Goal: Check status: Check status

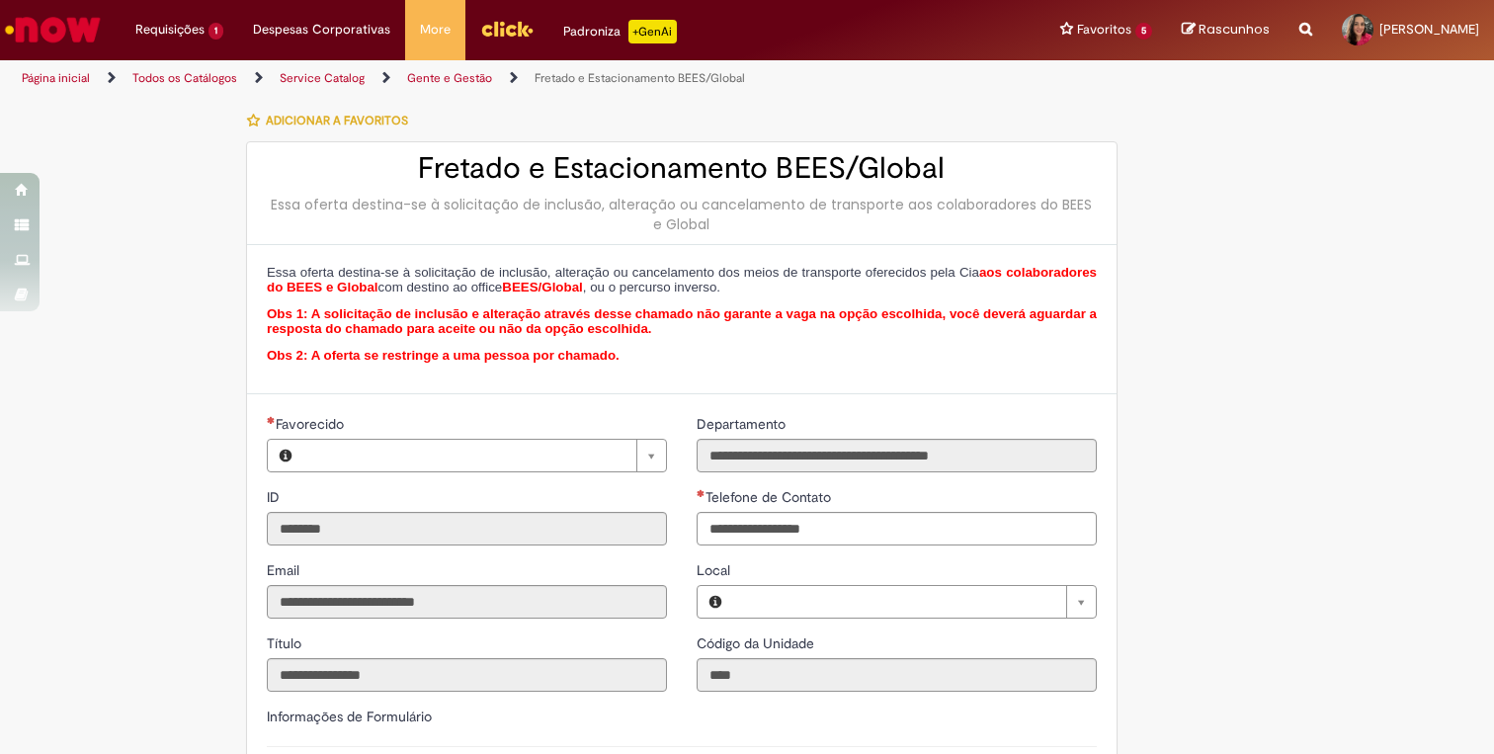
type input "**********"
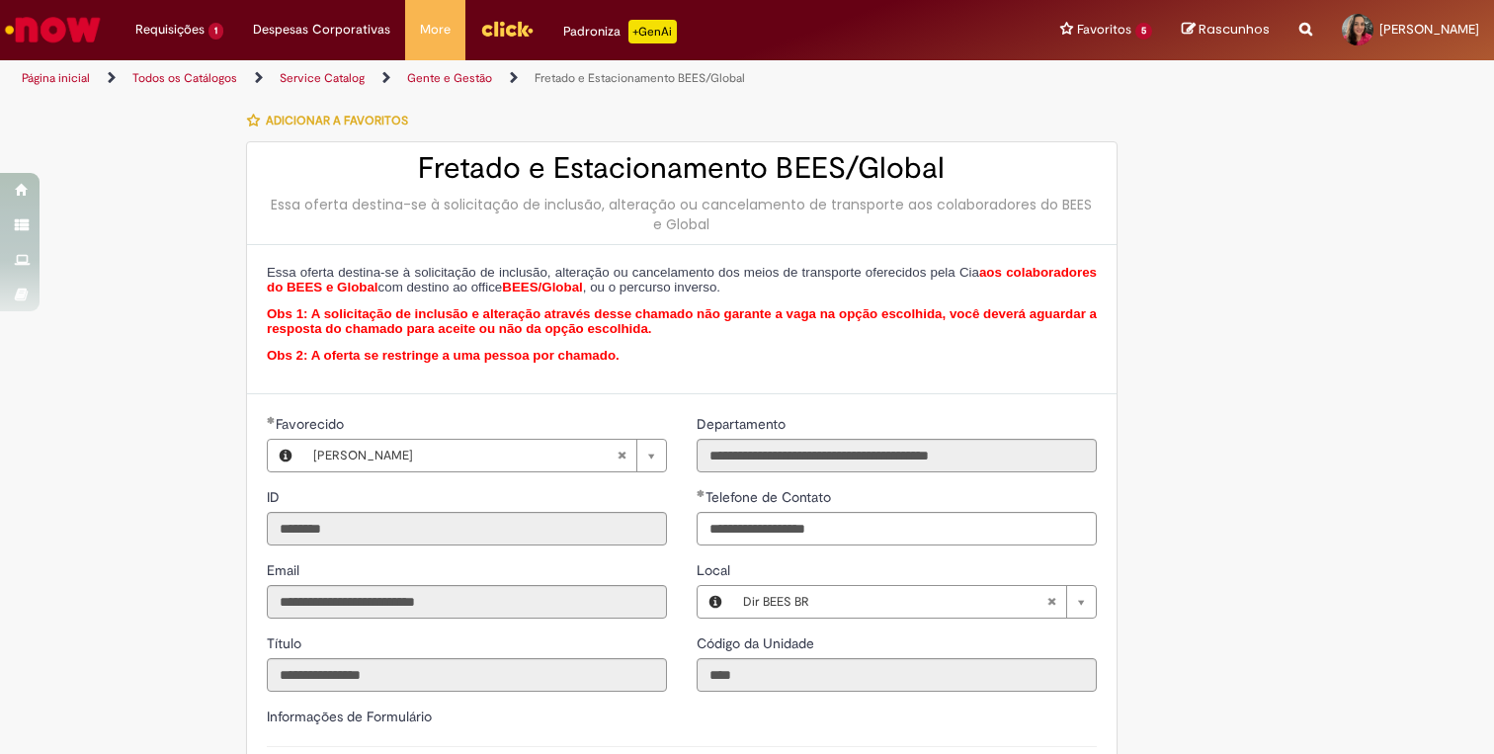
type input "**********"
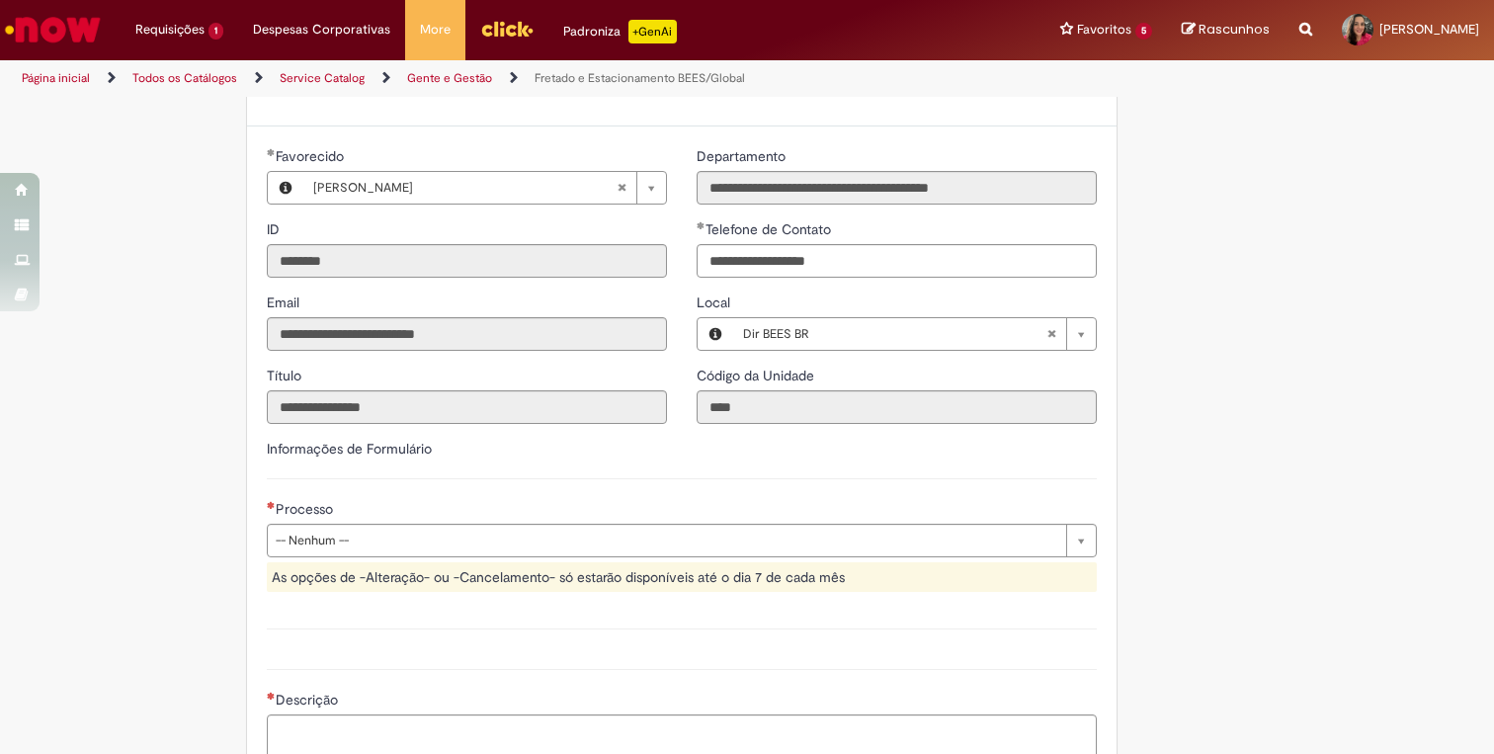
scroll to position [330, 0]
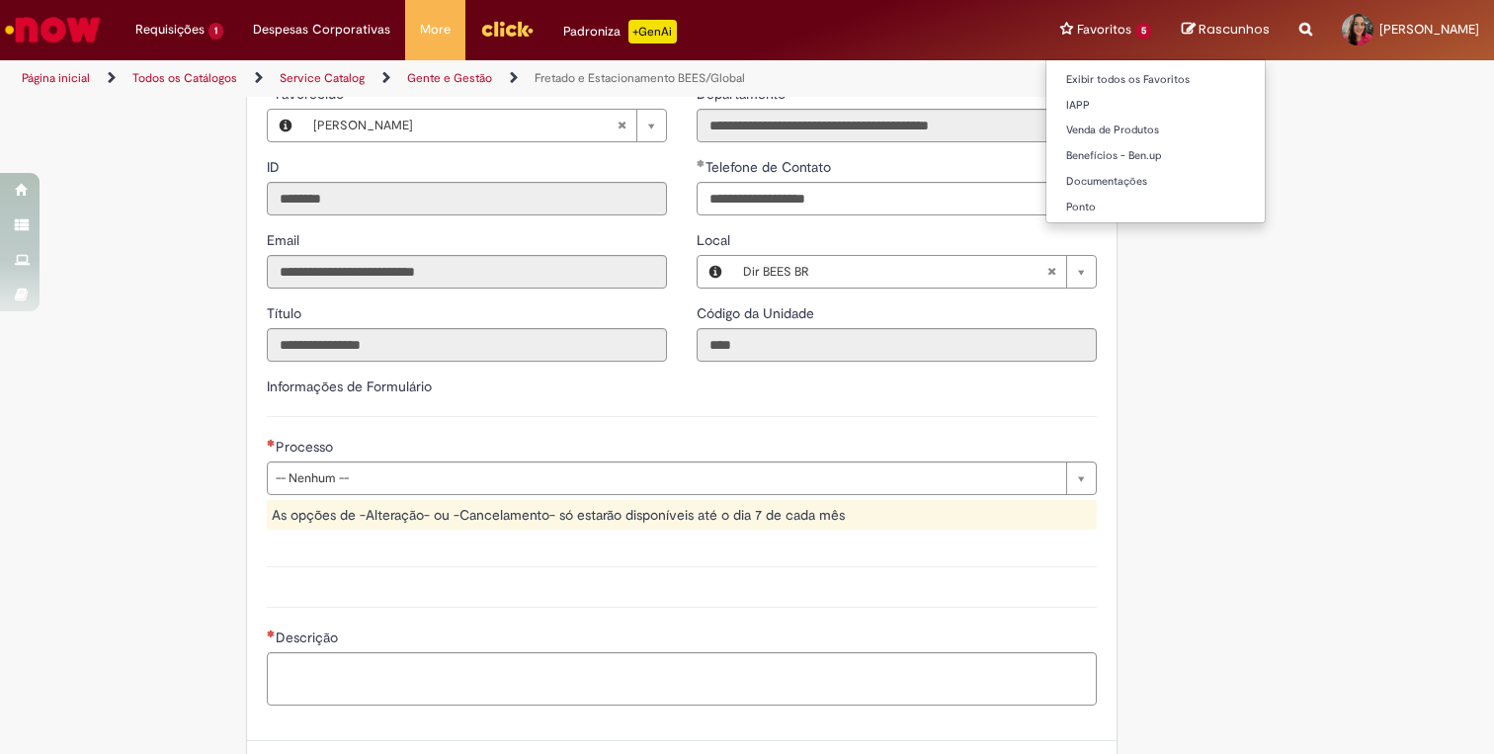
click at [1073, 35] on li "Favoritos 5 Exibir todos os Favoritos IAPP Venda de Produtos Benefícios - Ben.u…" at bounding box center [1107, 29] width 122 height 59
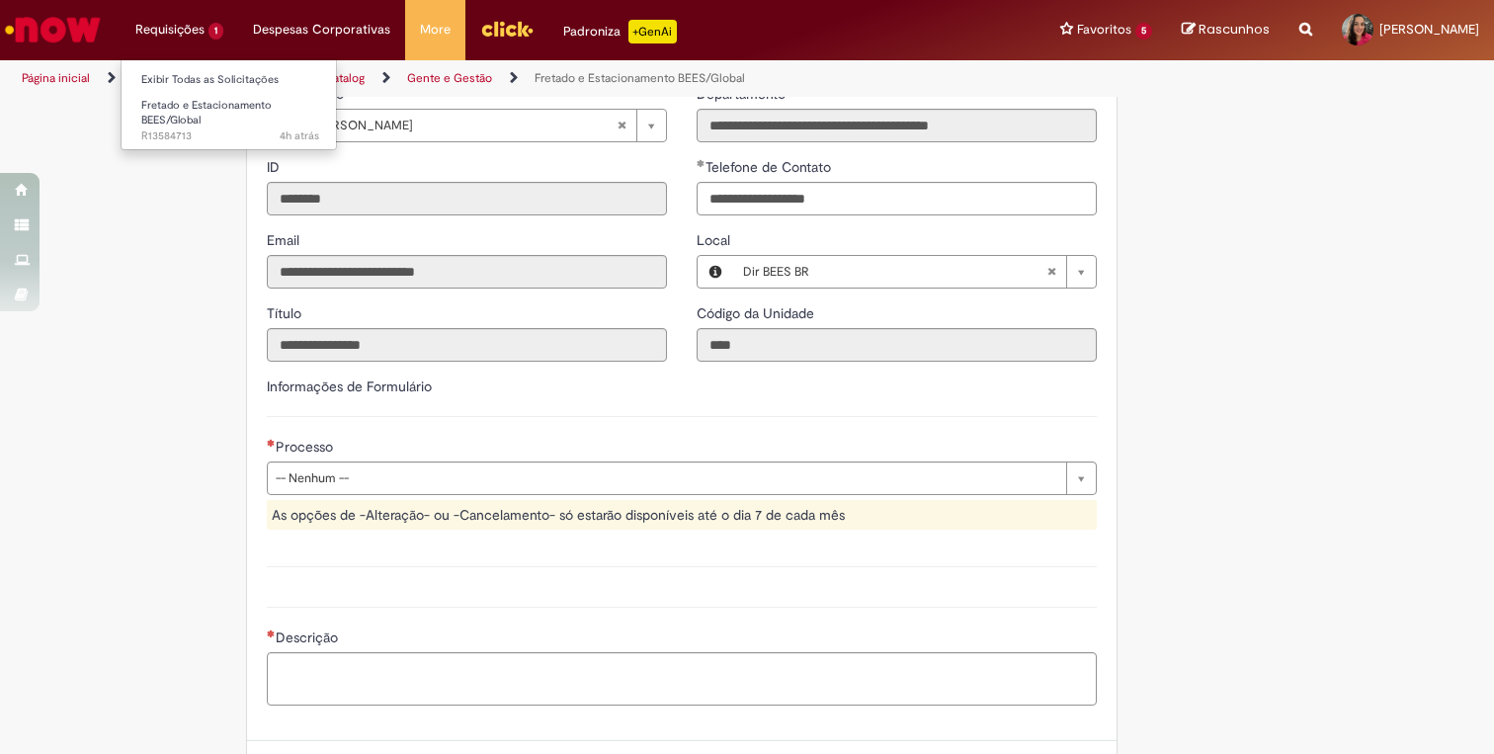
click at [185, 34] on li "Requisições 1 Exibir Todas as Solicitações Fretado e Estacionamento BEES/Global…" at bounding box center [180, 29] width 118 height 59
click at [185, 79] on link "Exibir Todas as Solicitações" at bounding box center [230, 80] width 217 height 22
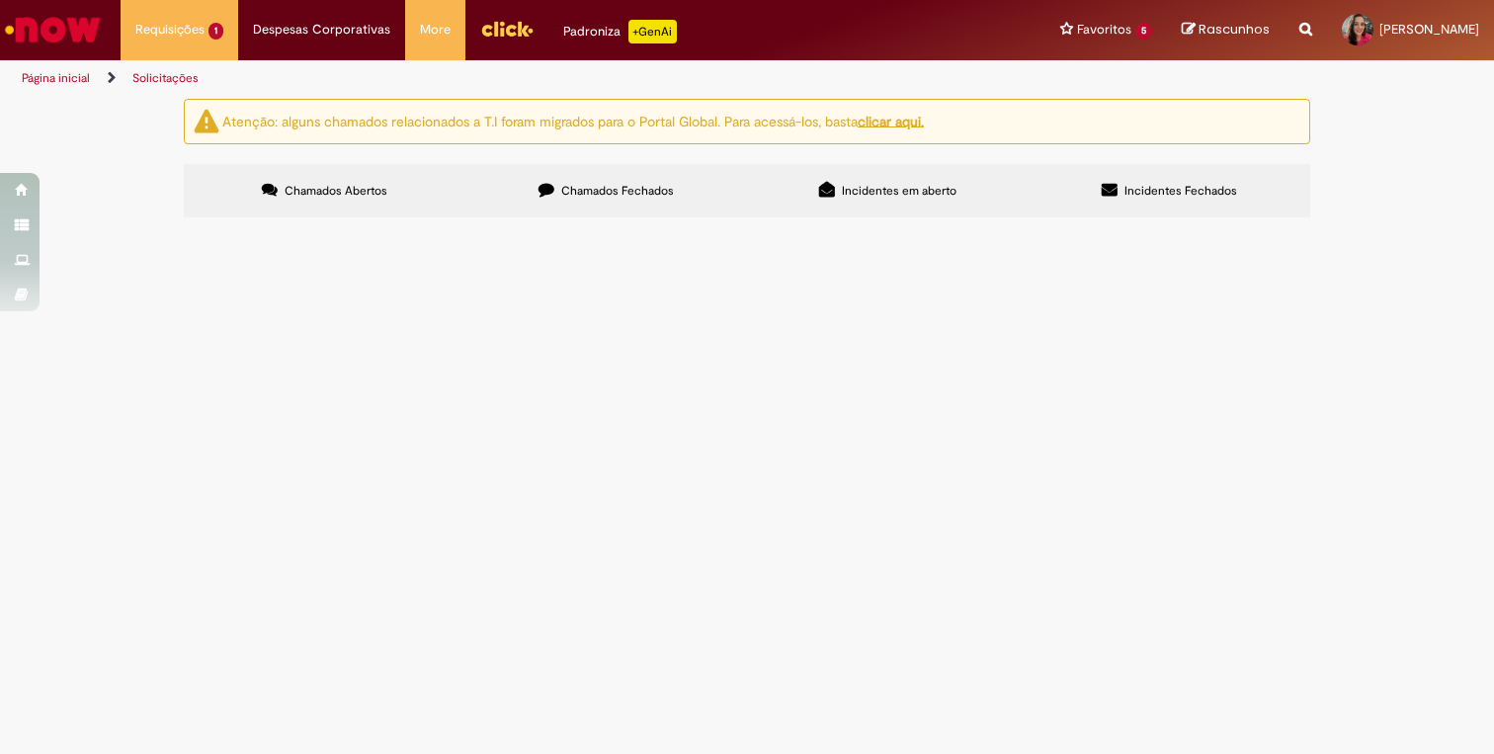
click at [0, 0] on span "Fretado e Estacionamento BEES/Global" at bounding box center [0, 0] width 0 height 0
click at [0, 0] on span "R13584713" at bounding box center [0, 0] width 0 height 0
click at [0, 0] on span "Aberto" at bounding box center [0, 0] width 0 height 0
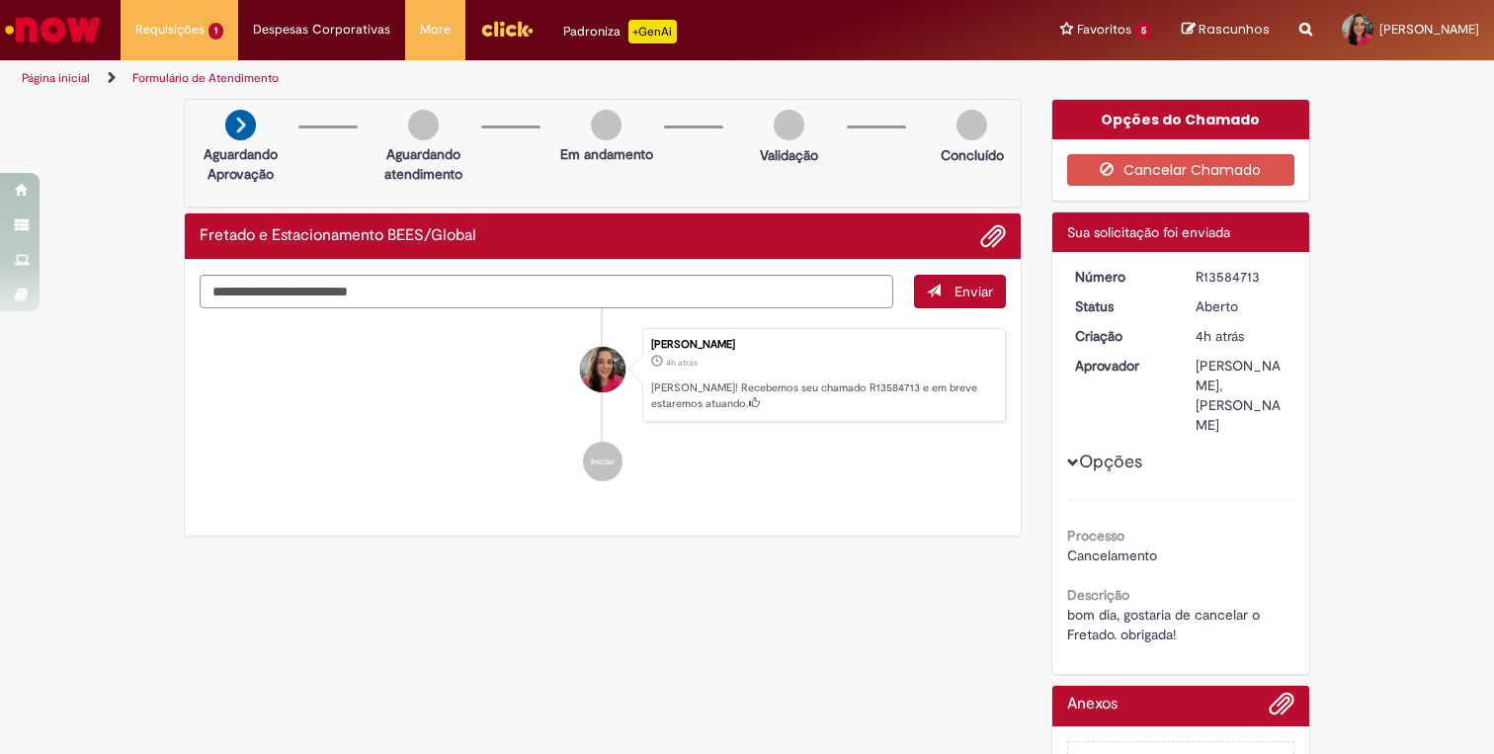
click at [744, 494] on ul "[PERSON_NAME] 4h atrás 4 horas atrás [PERSON_NAME]! Recebemos seu chamado R1358…" at bounding box center [603, 405] width 806 height 194
click at [468, 591] on div "Verificar Código de Barras Aguardando Aprovação Aguardando atendimento Em andam…" at bounding box center [747, 473] width 1156 height 749
